Goal: Information Seeking & Learning: Compare options

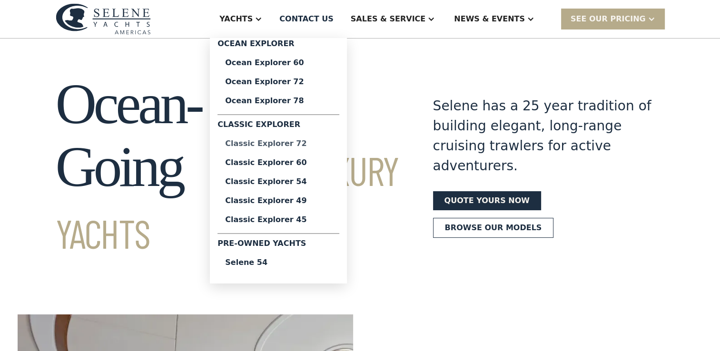
click at [302, 143] on div "Classic Explorer 72" at bounding box center [278, 144] width 107 height 8
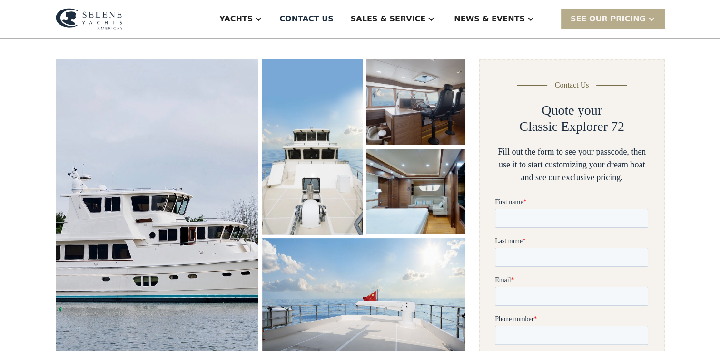
scroll to position [48, 0]
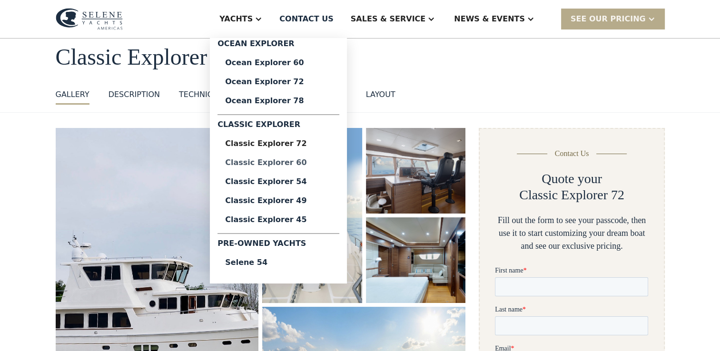
click at [317, 160] on div "Classic Explorer 60" at bounding box center [278, 163] width 107 height 8
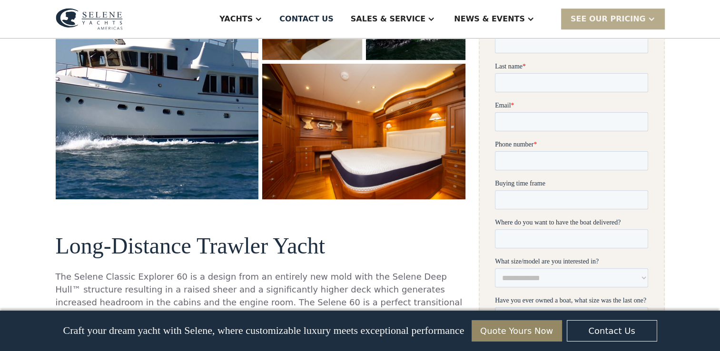
scroll to position [143, 0]
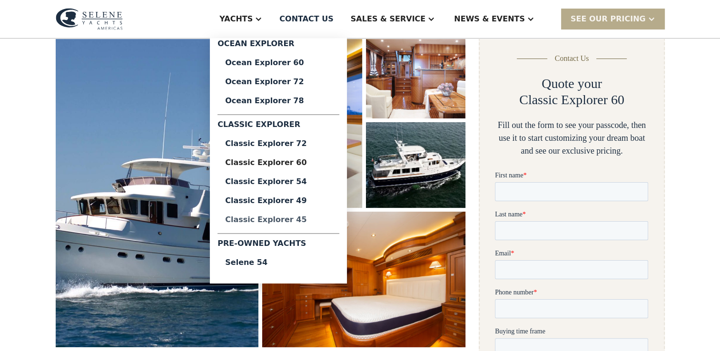
click at [318, 219] on div "Classic Explorer 45" at bounding box center [278, 220] width 107 height 8
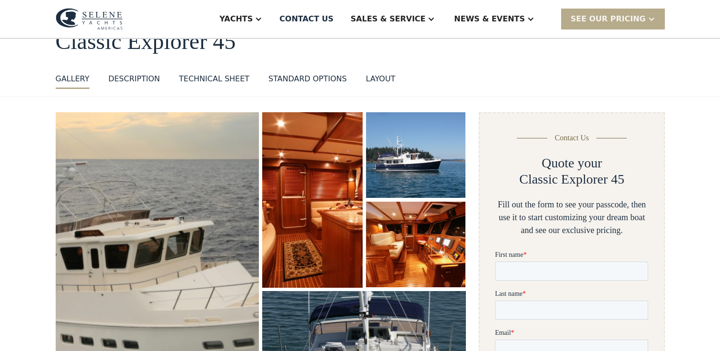
scroll to position [48, 0]
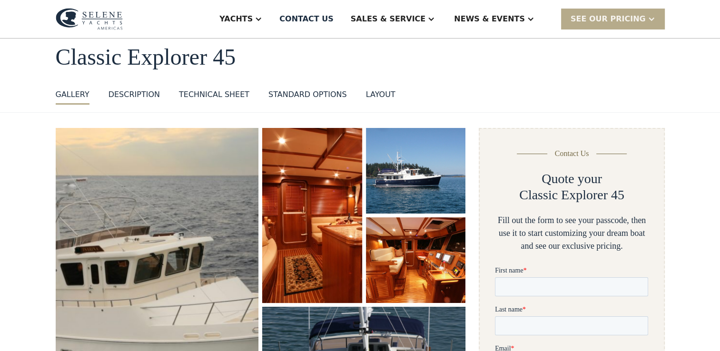
click at [366, 92] on div "layout" at bounding box center [380, 94] width 29 height 11
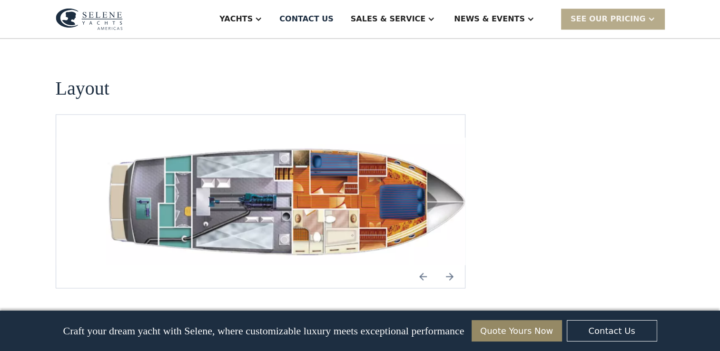
scroll to position [1333, 0]
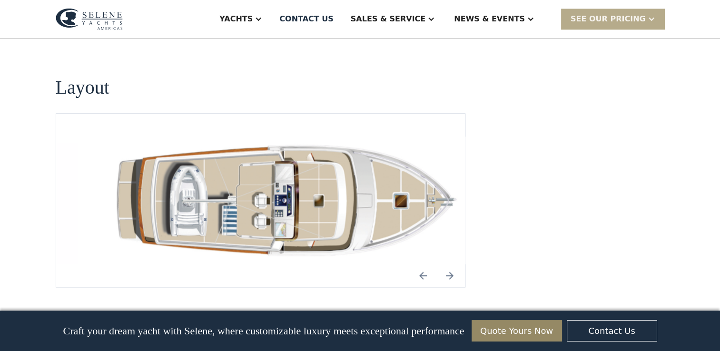
click at [422, 264] on img "Previous slide" at bounding box center [422, 275] width 23 height 23
click at [450, 264] on img "Next slide" at bounding box center [449, 275] width 23 height 23
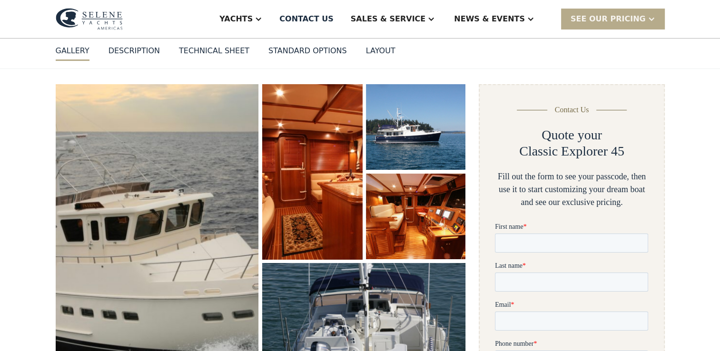
scroll to position [0, 0]
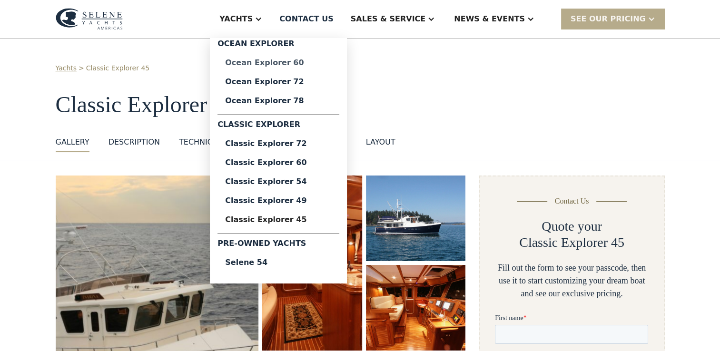
click at [312, 62] on div "Ocean Explorer 60" at bounding box center [278, 63] width 107 height 8
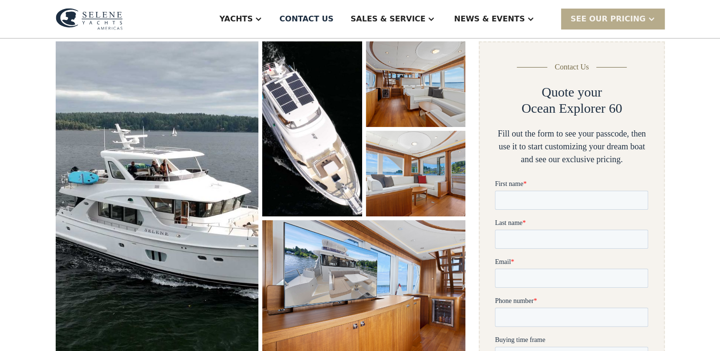
scroll to position [143, 0]
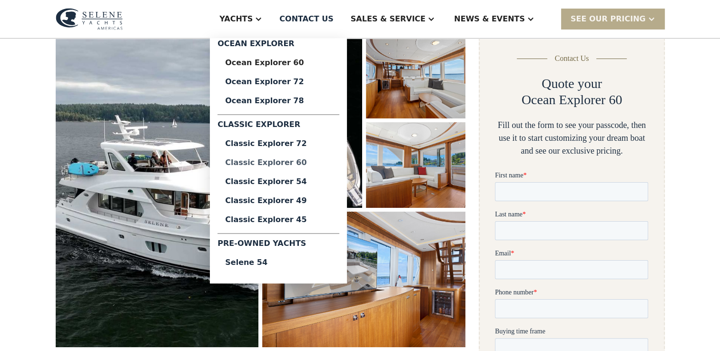
click at [324, 163] on div "Classic Explorer 60" at bounding box center [278, 163] width 107 height 8
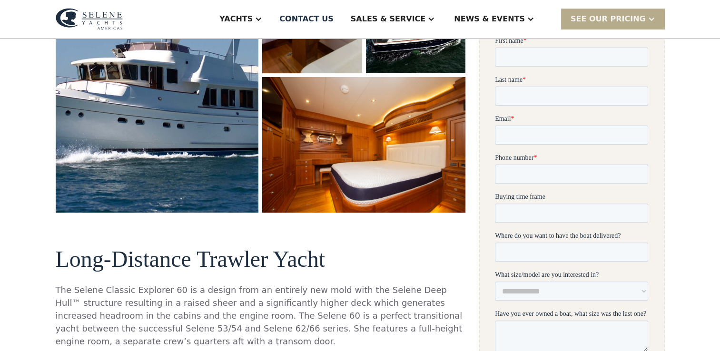
scroll to position [238, 0]
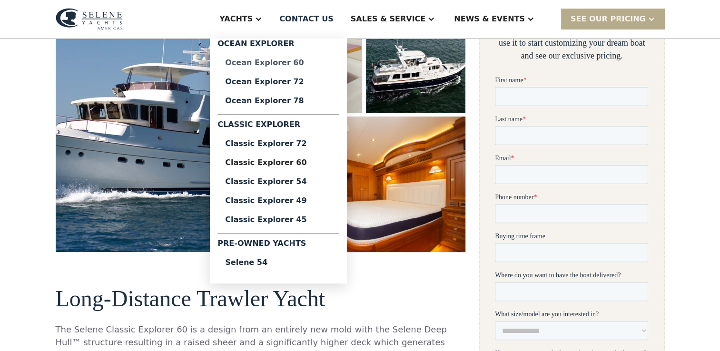
click at [324, 60] on div "Ocean Explorer 60" at bounding box center [278, 63] width 107 height 8
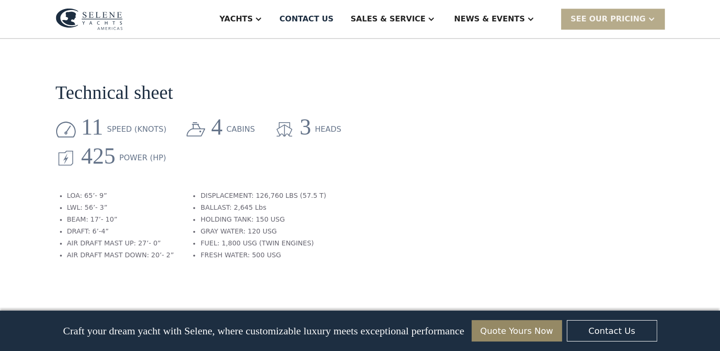
scroll to position [1379, 0]
